Goal: Task Accomplishment & Management: Manage account settings

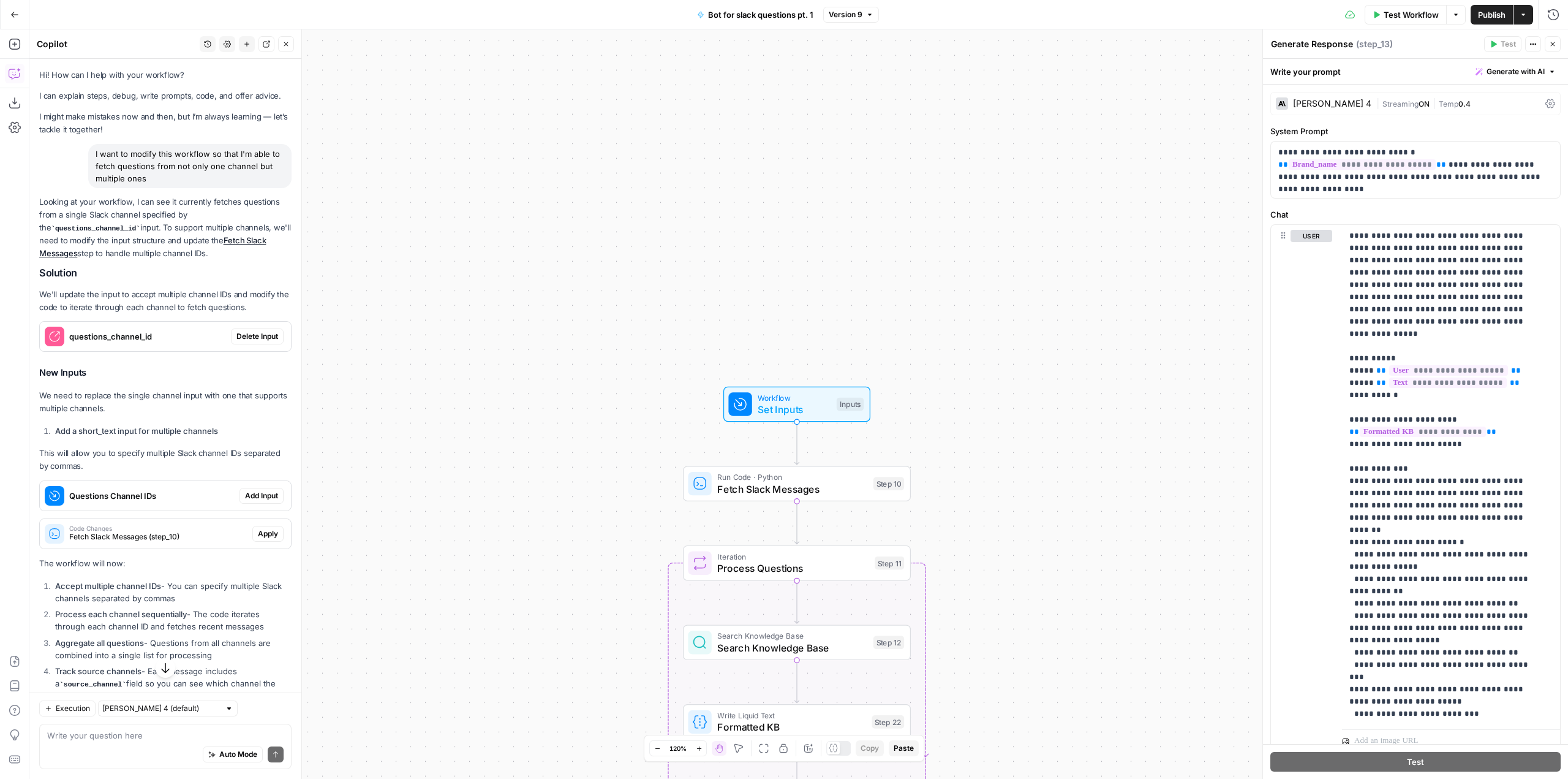
click at [8, 16] on button "Go Back" at bounding box center [15, 15] width 22 height 22
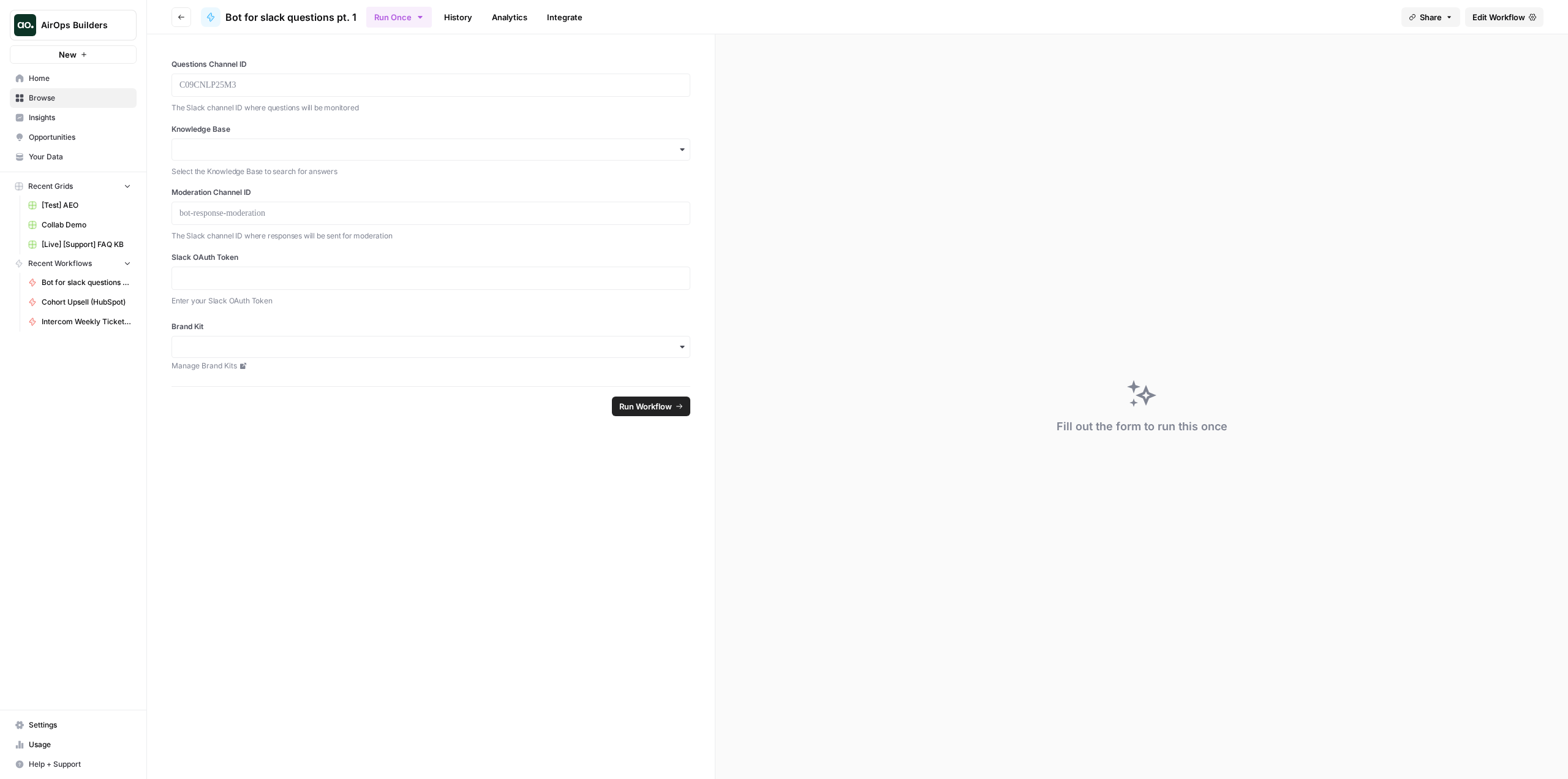
click at [87, 727] on span "Settings" at bounding box center [79, 725] width 102 height 11
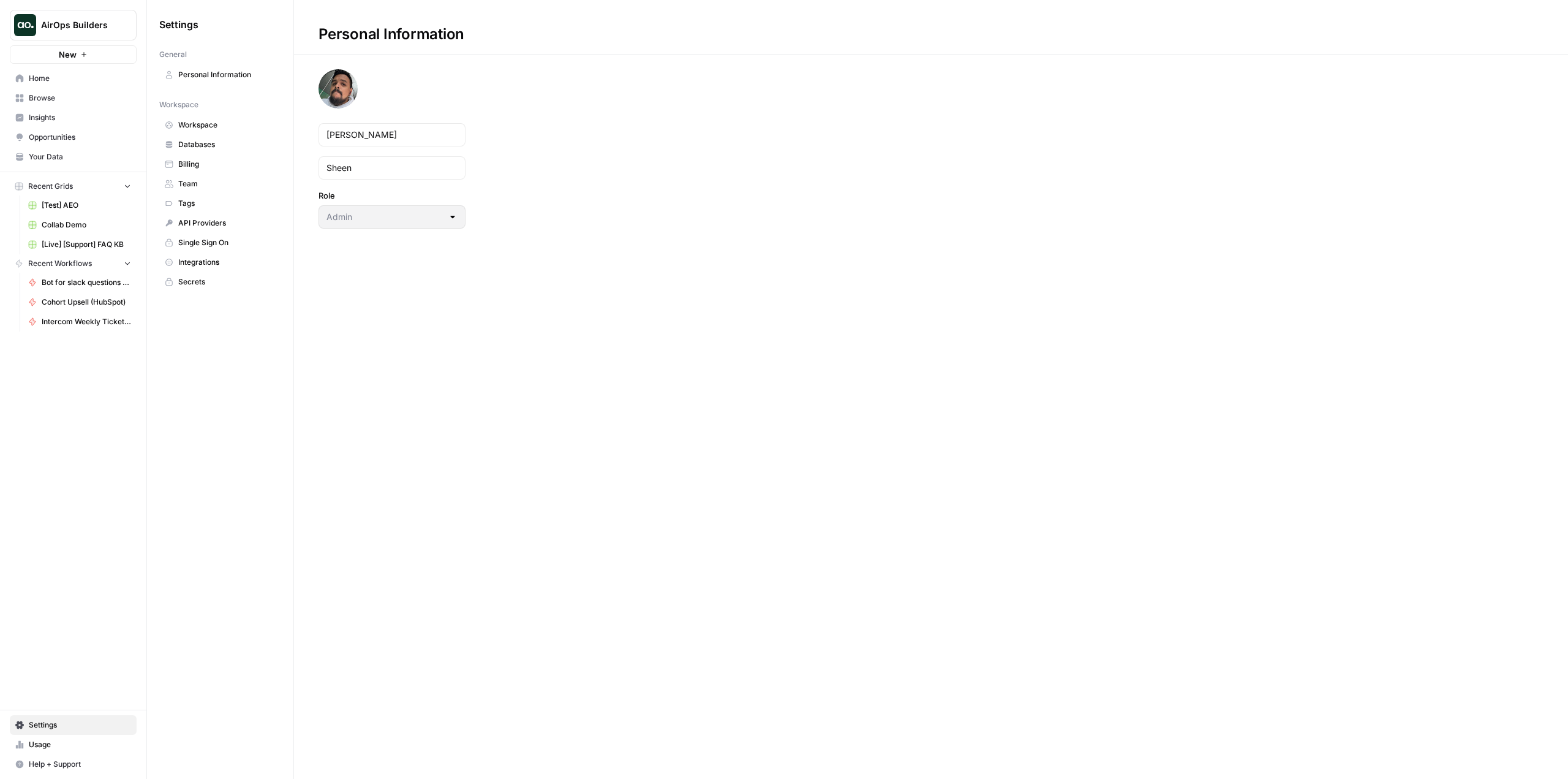
click at [217, 276] on span "Secrets" at bounding box center [227, 282] width 97 height 11
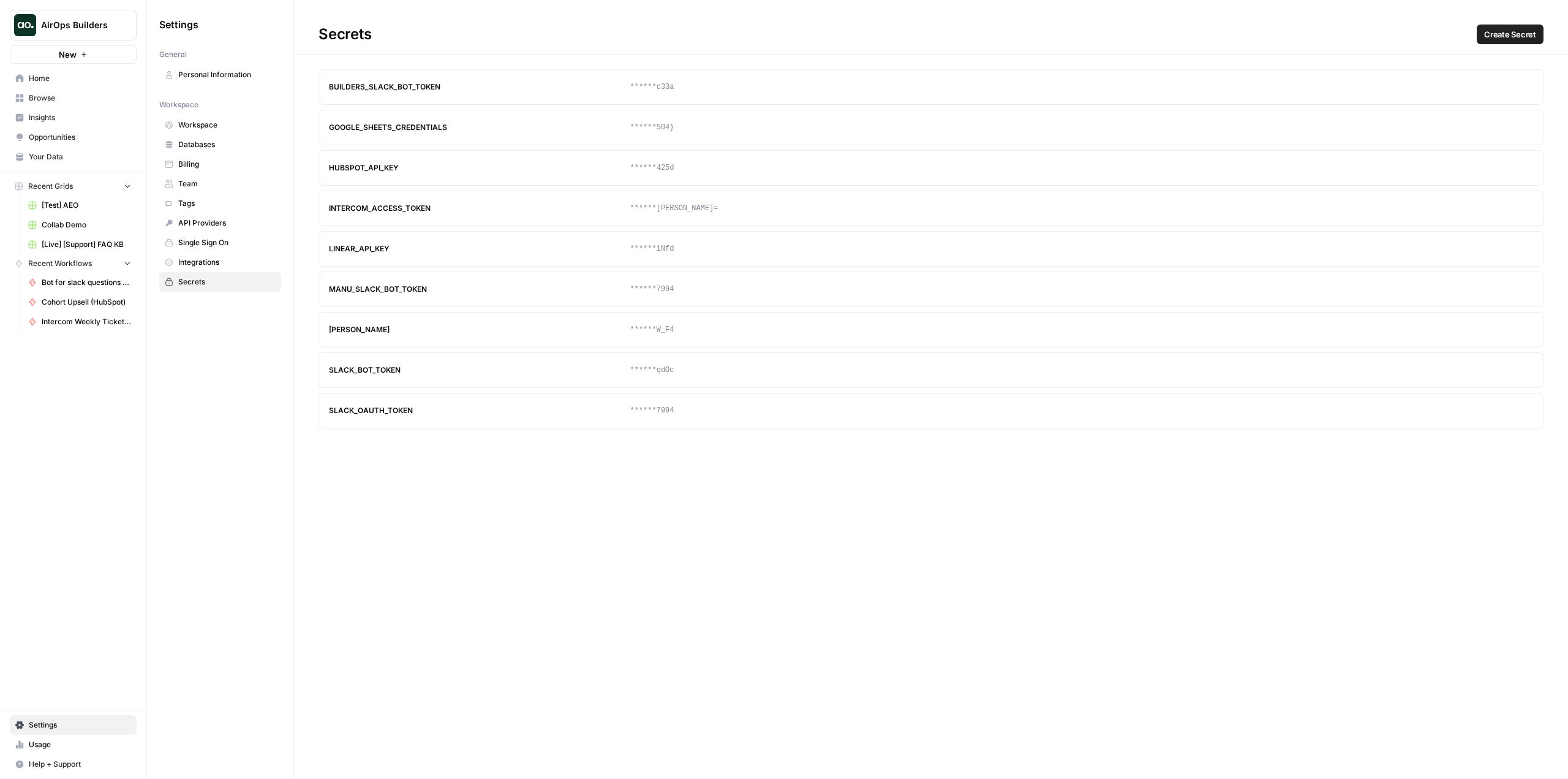
click at [1517, 38] on span "Create Secret" at bounding box center [1510, 34] width 52 height 13
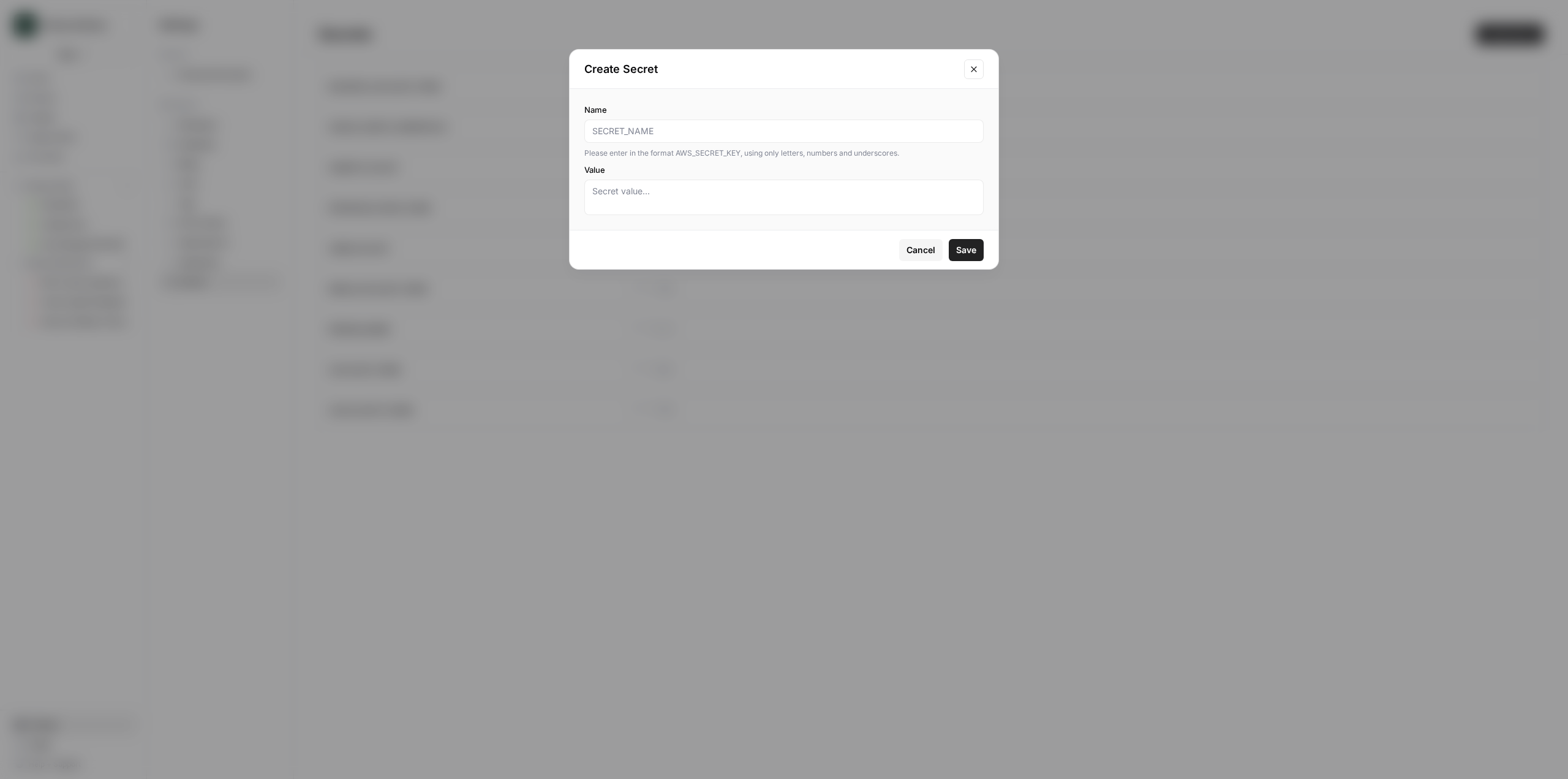
click at [697, 133] on input "Name" at bounding box center [784, 132] width 383 height 13
type input "CIRCLE API KEY"
click at [690, 193] on textarea "Value" at bounding box center [784, 197] width 383 height 24
paste textarea "Workflow: Automating cohort engagement in circle For each Space in circle (i.e.…"
type textarea "Workflow: Automating cohort engagement in circle For each Space in circle (i.e.…"
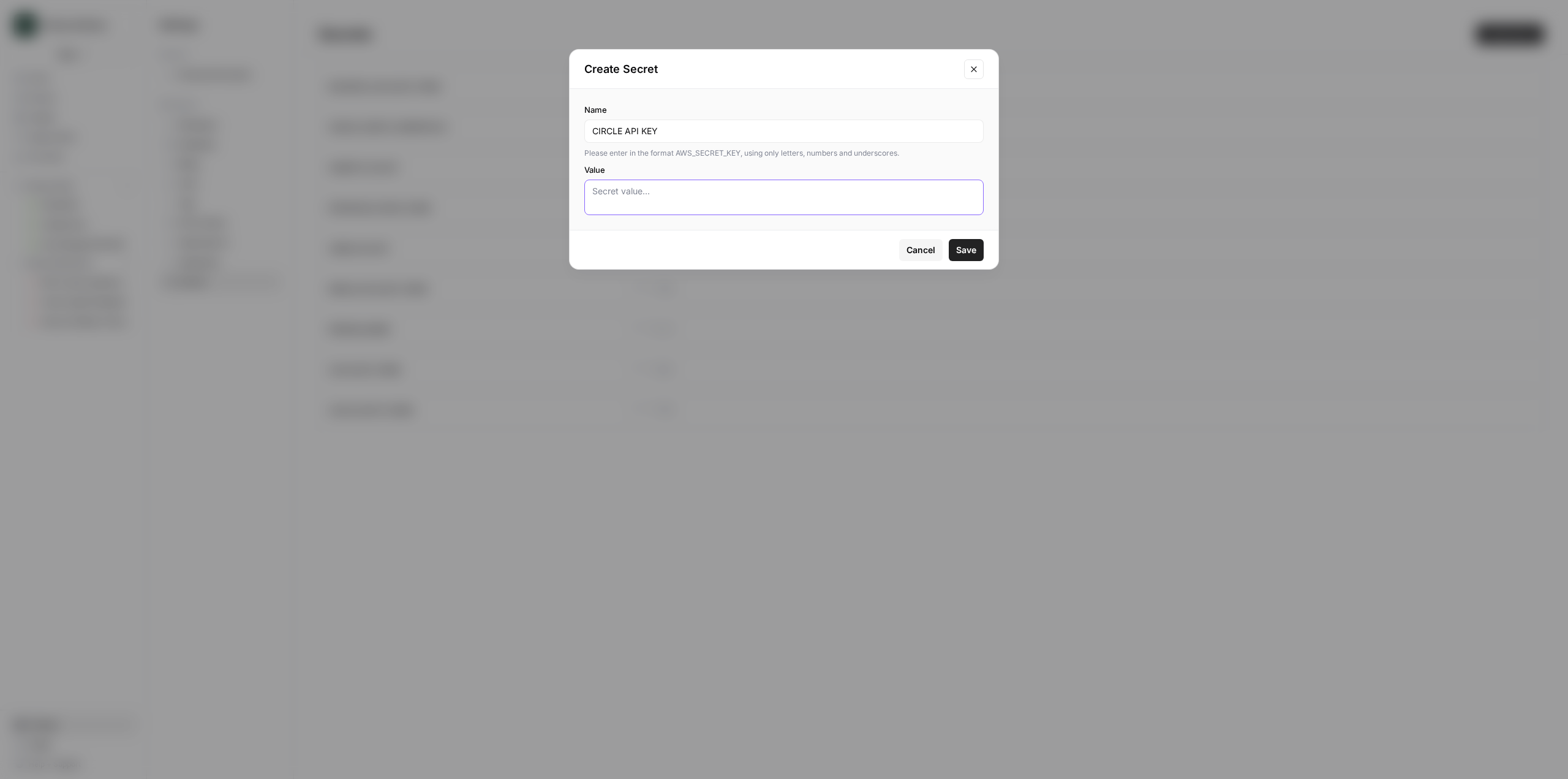
paste textarea "bnohpc2oT2TQ7dfR3AFHKkMvXmHGPATW"
type textarea "bnohpc2oT2TQ7dfR3AFHKkMvXmHGPATW"
click at [626, 127] on input "CIRCLE API KEY" at bounding box center [784, 132] width 383 height 13
click at [665, 132] on input "CIRCLE_API_KEY" at bounding box center [784, 132] width 383 height 13
type input "CIRCLE_API_KEY"
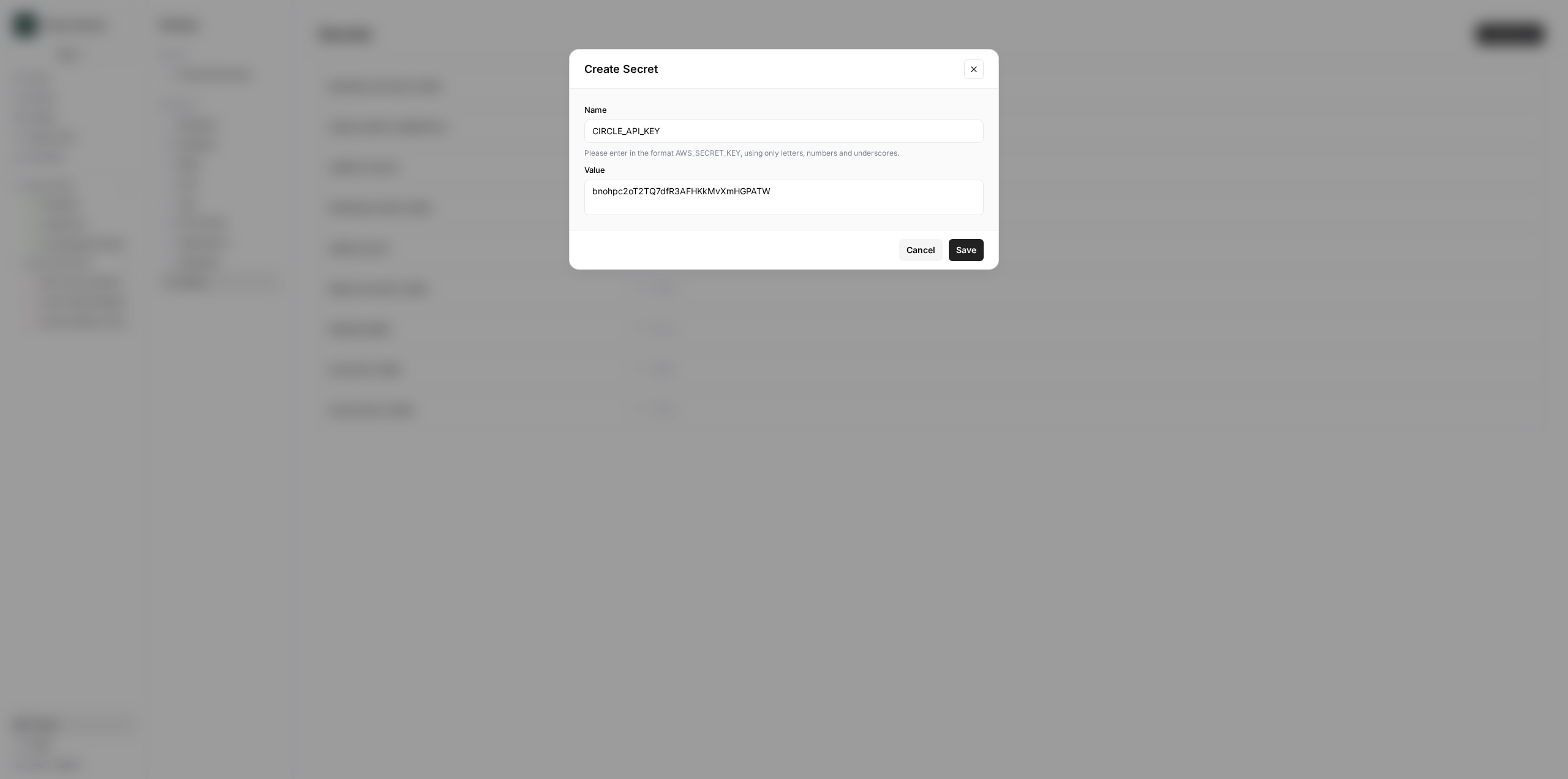
click at [969, 246] on span "Save" at bounding box center [966, 250] width 20 height 13
